Goal: Task Accomplishment & Management: Manage account settings

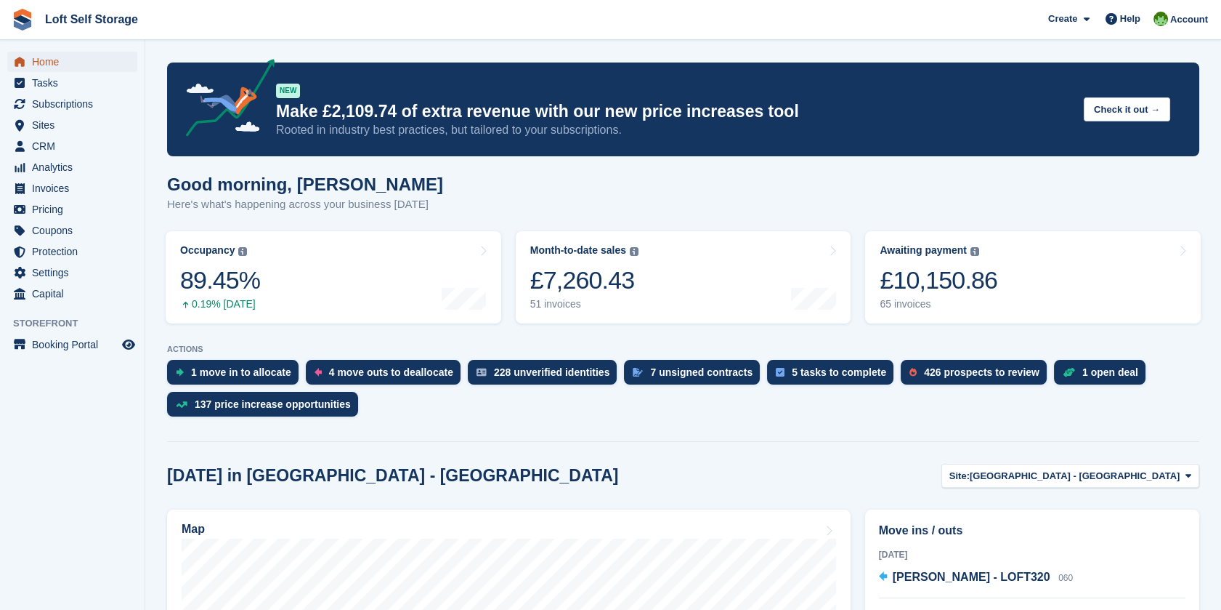
click at [60, 60] on span "Home" at bounding box center [75, 62] width 87 height 20
click at [1011, 288] on link "Awaiting payment The total outstanding balance on all open invoices. £10,150.86…" at bounding box center [1033, 277] width 336 height 92
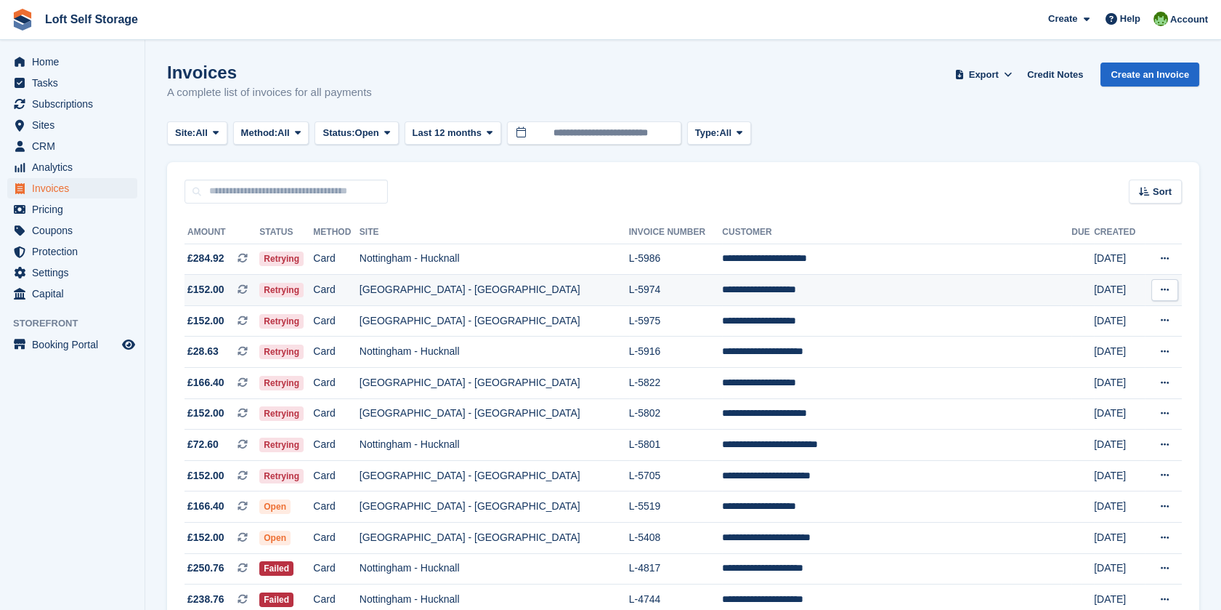
click at [634, 286] on td "L-5974" at bounding box center [676, 290] width 94 height 31
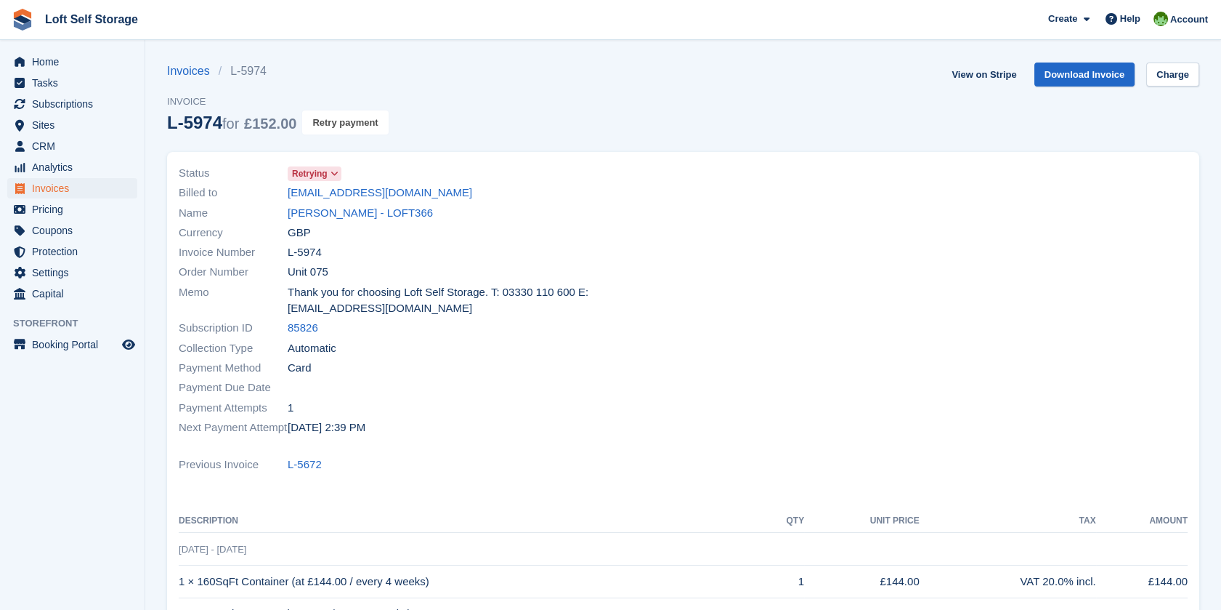
drag, startPoint x: 341, startPoint y: 123, endPoint x: 685, endPoint y: 56, distance: 350.1
click at [341, 122] on button "Retry payment" at bounding box center [345, 122] width 86 height 24
click at [72, 66] on span "Home" at bounding box center [75, 62] width 87 height 20
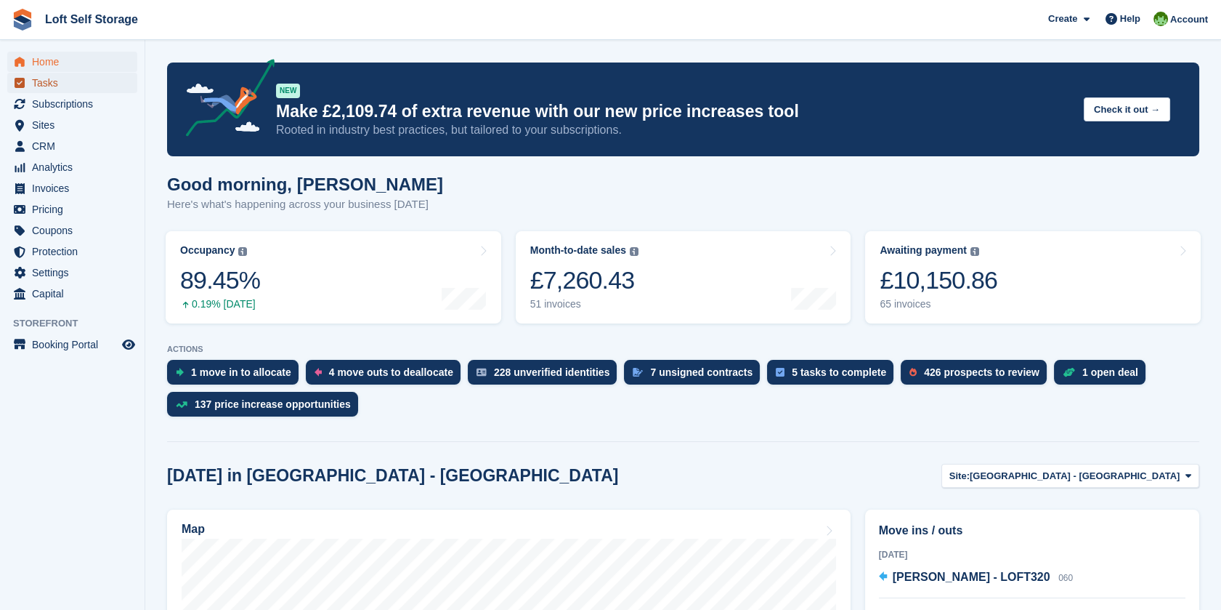
click at [74, 81] on span "Tasks" at bounding box center [75, 83] width 87 height 20
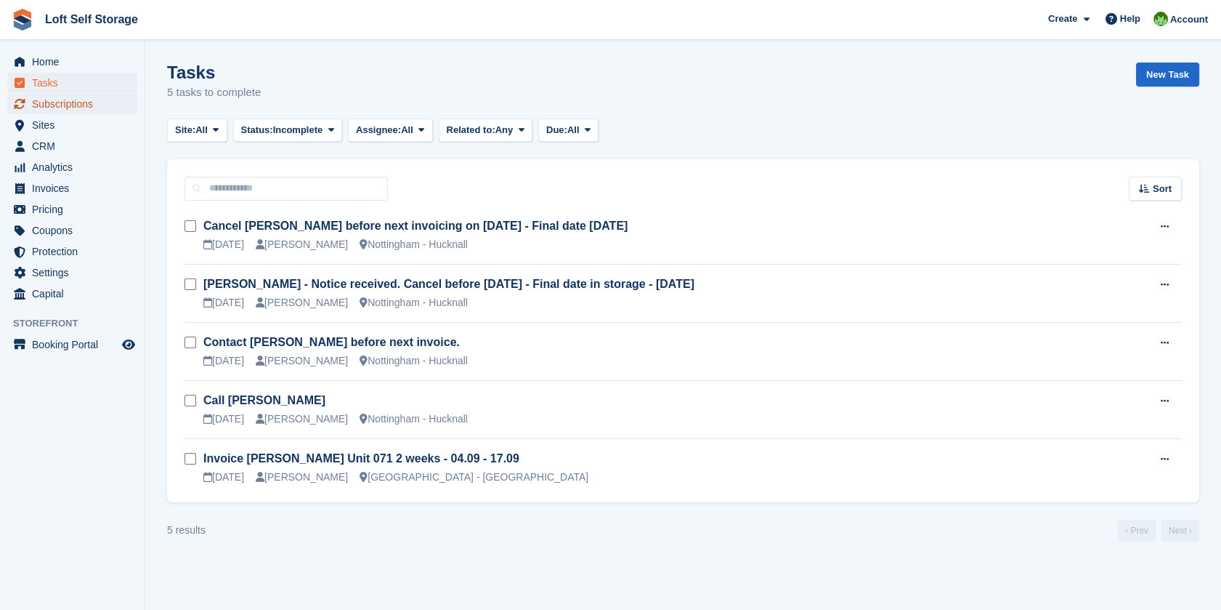
click at [73, 99] on span "Subscriptions" at bounding box center [75, 104] width 87 height 20
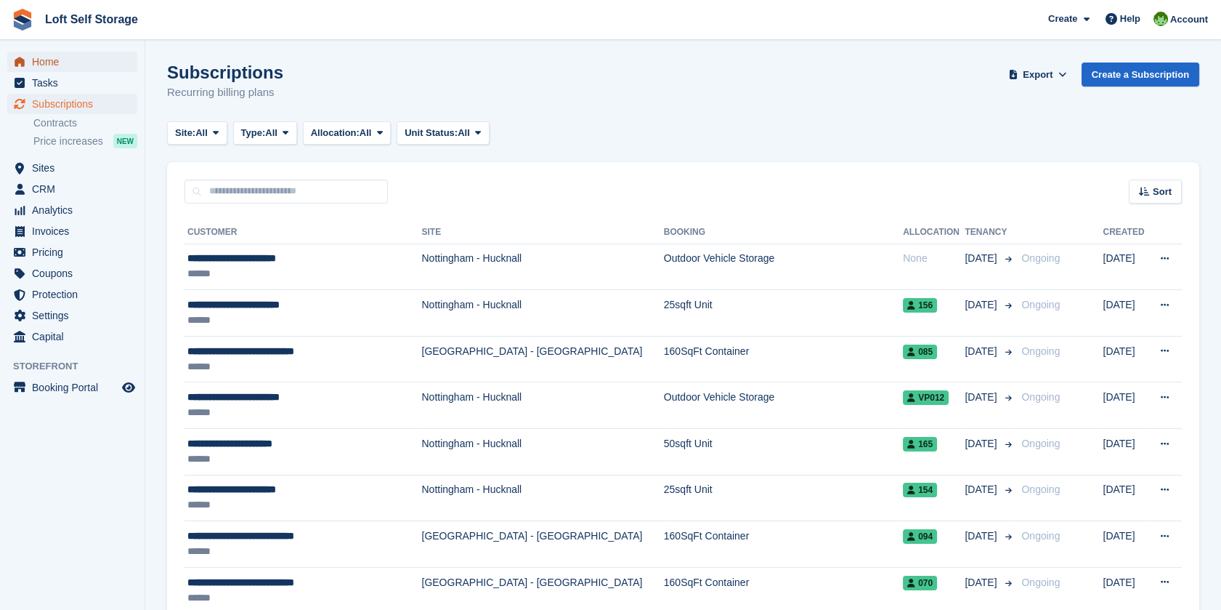
click at [36, 53] on span "Home" at bounding box center [75, 62] width 87 height 20
